Goal: Transaction & Acquisition: Obtain resource

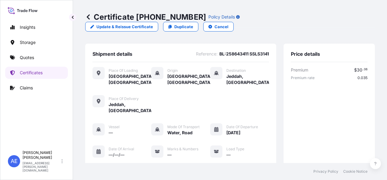
scroll to position [34, 0]
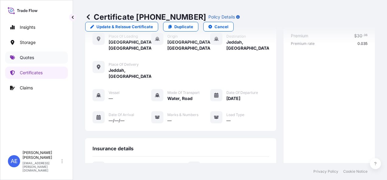
click at [33, 56] on p "Quotes" at bounding box center [27, 58] width 14 height 6
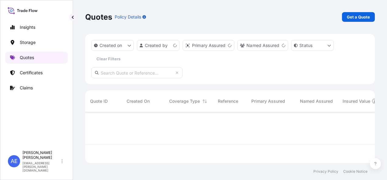
scroll to position [50, 284]
click at [352, 19] on p "Get a Quote" at bounding box center [357, 17] width 23 height 6
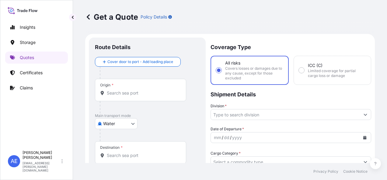
scroll to position [10, 0]
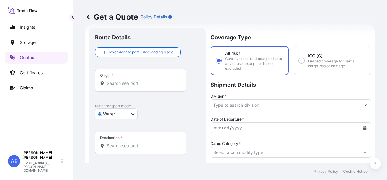
click at [125, 115] on body "Insights Storage Quotes Certificates Claims AE [PERSON_NAME] Samuel [EMAIL_ADDR…" at bounding box center [193, 90] width 387 height 180
click at [112, 114] on body "Insights Storage Quotes Certificates Claims AE [PERSON_NAME] Samuel [EMAIL_ADDR…" at bounding box center [193, 90] width 387 height 180
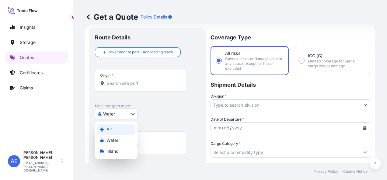
click at [112, 132] on div "Air" at bounding box center [116, 129] width 38 height 11
select select "Air"
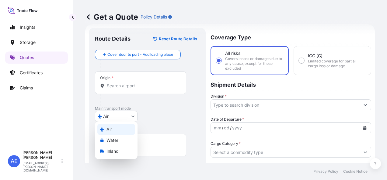
click at [112, 132] on div "Air" at bounding box center [116, 129] width 38 height 11
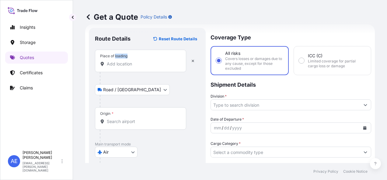
click at [123, 55] on div "Place of loading" at bounding box center [113, 56] width 27 height 5
click at [123, 61] on input "Place of loading" at bounding box center [143, 64] width 72 height 6
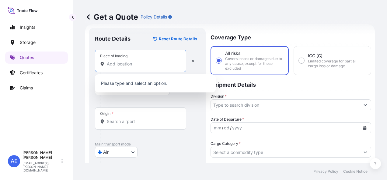
drag, startPoint x: 123, startPoint y: 55, endPoint x: 123, endPoint y: 63, distance: 8.2
click at [123, 63] on input "Place of loading" at bounding box center [143, 64] width 72 height 6
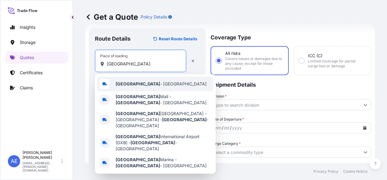
click at [125, 82] on b "[GEOGRAPHIC_DATA]" at bounding box center [137, 83] width 44 height 5
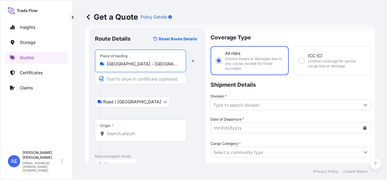
type input "[GEOGRAPHIC_DATA] - [GEOGRAPHIC_DATA]"
click at [117, 126] on div "Origin *" at bounding box center [140, 131] width 91 height 22
click at [117, 131] on input "Origin *" at bounding box center [143, 134] width 72 height 6
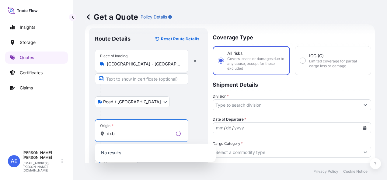
scroll to position [69, 0]
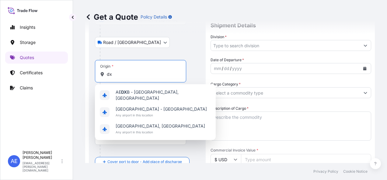
type input "d"
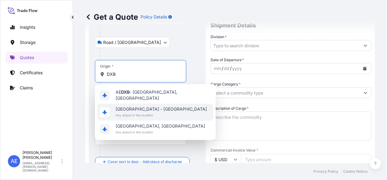
click at [128, 106] on span "[GEOGRAPHIC_DATA] - [GEOGRAPHIC_DATA]" at bounding box center [160, 109] width 91 height 6
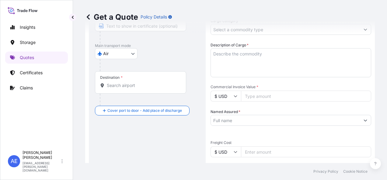
scroll to position [133, 0]
type input "[GEOGRAPHIC_DATA] - [GEOGRAPHIC_DATA]"
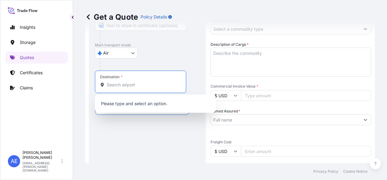
click at [124, 82] on input "Destination *" at bounding box center [143, 85] width 72 height 6
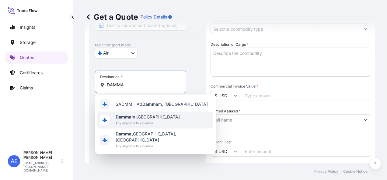
click at [133, 120] on span "Damma m [GEOGRAPHIC_DATA]" at bounding box center [147, 117] width 64 height 6
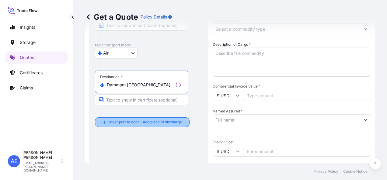
type input "Dammam [GEOGRAPHIC_DATA]"
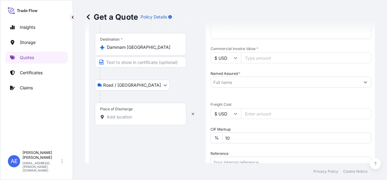
scroll to position [172, 0]
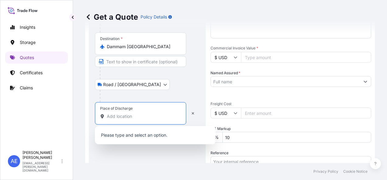
click at [130, 116] on input "Place of Discharge" at bounding box center [143, 117] width 72 height 6
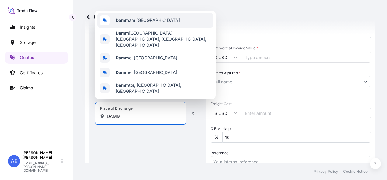
click at [143, 23] on span "Damm am [GEOGRAPHIC_DATA]" at bounding box center [147, 20] width 64 height 6
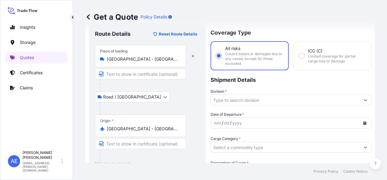
scroll to position [12, 0]
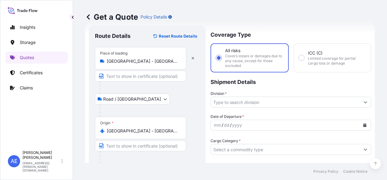
type input "Dammam [GEOGRAPHIC_DATA]"
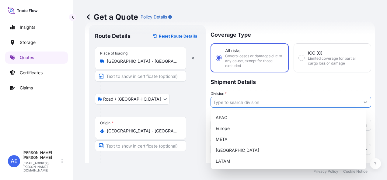
click at [242, 101] on input "Division *" at bounding box center [285, 102] width 149 height 11
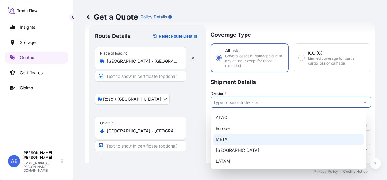
click at [230, 141] on div "META" at bounding box center [288, 139] width 150 height 11
type input "META"
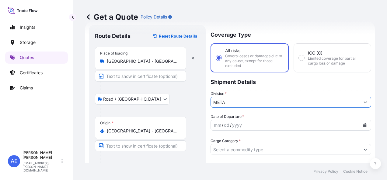
click at [363, 125] on icon "Calendar" at bounding box center [364, 126] width 3 height 4
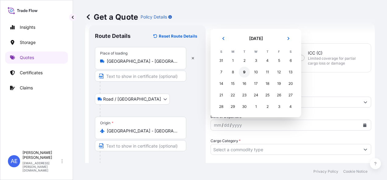
click at [241, 74] on div "9" at bounding box center [244, 72] width 11 height 11
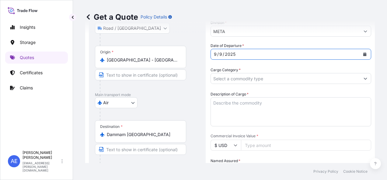
scroll to position [85, 0]
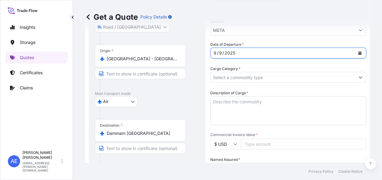
click at [241, 74] on input "Cargo Category *" at bounding box center [283, 77] width 144 height 11
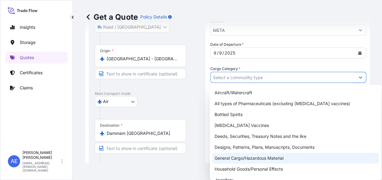
click at [261, 156] on div "General Cargo/Hazardous Material" at bounding box center [295, 158] width 167 height 11
type input "General Cargo/Hazardous Material"
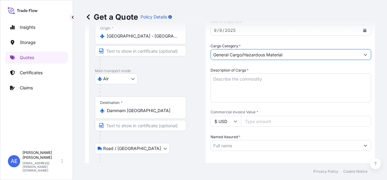
scroll to position [107, 0]
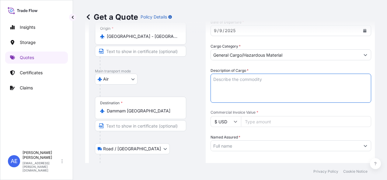
click at [254, 84] on textarea "Description of Cargo *" at bounding box center [290, 88] width 160 height 29
click at [249, 85] on textarea "Description of Cargo *" at bounding box center [290, 88] width 160 height 29
paste textarea "9x20W RGBW moving wash light with 4°- 52° zoom - Black"
type textarea "9x20W RGBW moving wash light with 4°- 52° zoom - Black"
click at [224, 123] on input "$ USD" at bounding box center [225, 121] width 30 height 11
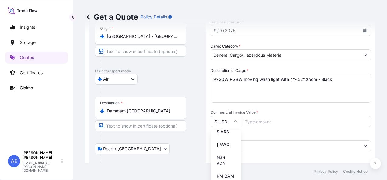
scroll to position [262, 0]
click at [223, 112] on div "د.إ AED" at bounding box center [226, 107] width 26 height 12
type input "د.إ AED"
click at [272, 126] on input "Commercial Invoice Value *" at bounding box center [306, 121] width 130 height 11
paste input "377120.74"
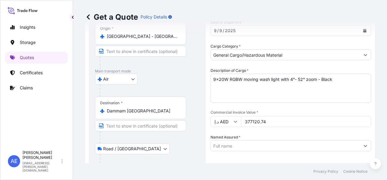
type input "377120.74"
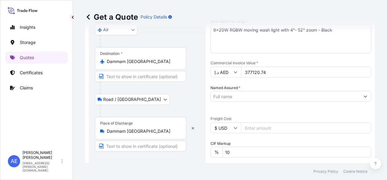
scroll to position [157, 0]
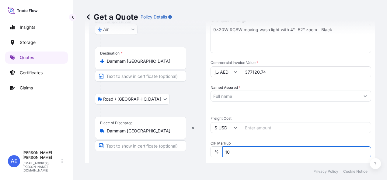
click at [236, 150] on input "10" at bounding box center [296, 152] width 149 height 11
type input "1"
type input "10"
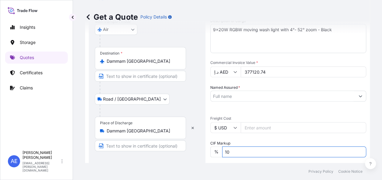
click at [238, 95] on input "Named Assured *" at bounding box center [283, 96] width 144 height 11
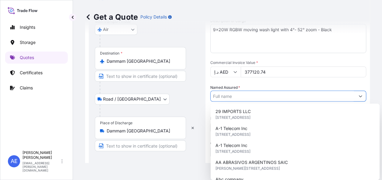
paste input "ENERGY PROJECTS SUPPORT COMPANY LTD"
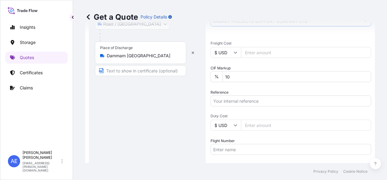
scroll to position [233, 0]
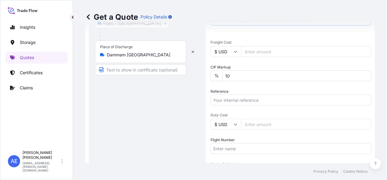
type input "ENERGY PROJECTS SUPPORT COMPANY LTD"
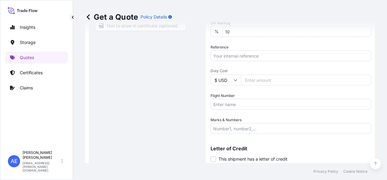
scroll to position [297, 0]
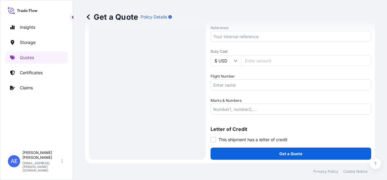
click at [237, 36] on input "Reference" at bounding box center [290, 36] width 160 height 11
paste input "SSLS3137"
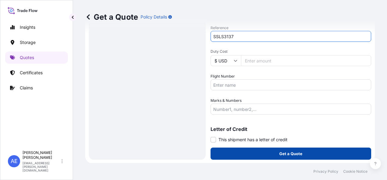
type input "SSLS3137"
click at [230, 154] on button "Get a Quote" at bounding box center [290, 154] width 160 height 12
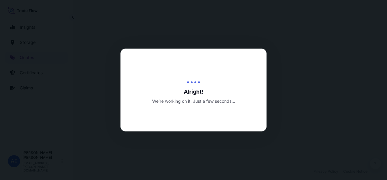
select select "Road / [GEOGRAPHIC_DATA]"
select select "Air"
select select "Road / [GEOGRAPHIC_DATA]"
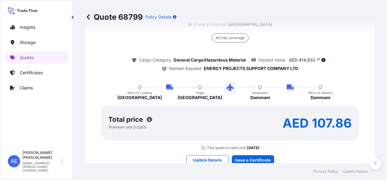
scroll to position [682, 0]
